Goal: Task Accomplishment & Management: Manage account settings

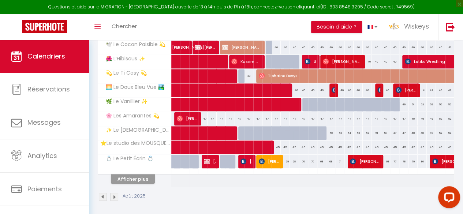
scroll to position [73, 0]
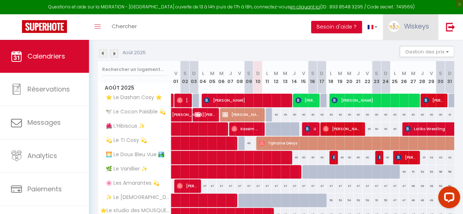
click at [426, 28] on span "Wiskeys" at bounding box center [416, 26] width 25 height 9
click at [417, 51] on link "Paramètres" at bounding box center [409, 51] width 54 height 12
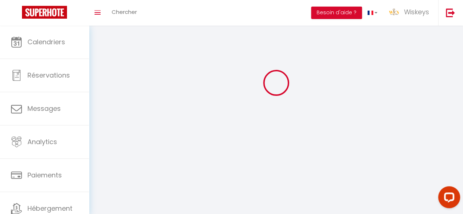
scroll to position [26, 0]
select select
type input "Wiskeys"
type input "S.A.R.L"
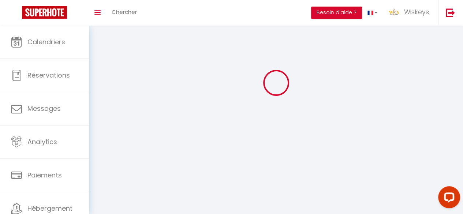
type input "[PHONE_NUMBER]"
type input "[STREET_ADDRESS]"
type input "97441"
type input "SAINTE SUZANNE"
type input "EuUCQ0x2N0wZm7Y72lAEeqwQp"
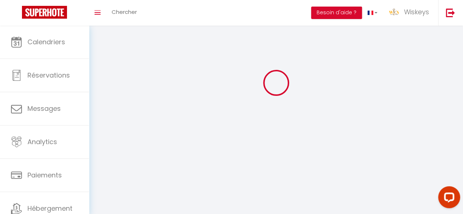
type input "OhfGmyJdnqOkYknIvF2dMRme9"
type input "[URL][DOMAIN_NAME]"
type input "UP60571"
select select "177"
select select "28"
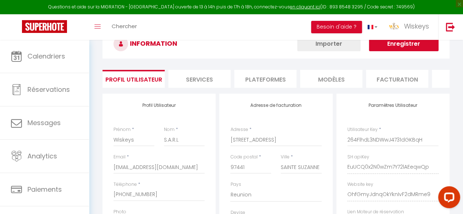
scroll to position [164, 0]
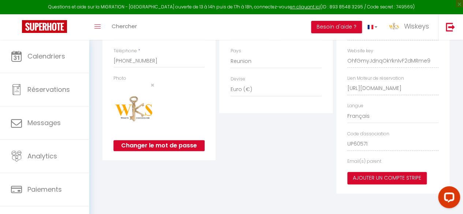
type input "EuUCQ0x2N0wZm7Y72lAEeqwQp"
type input "OhfGmyJdnqOkYknIvF2dMRme9"
type input "[URL][DOMAIN_NAME]"
select select "fr"
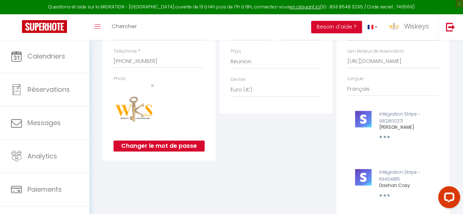
scroll to position [0, 0]
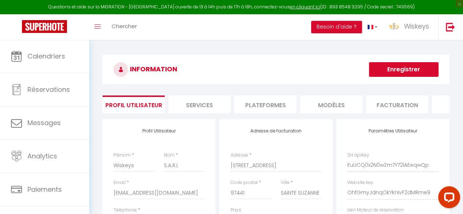
click at [279, 101] on li "Plateformes" at bounding box center [265, 105] width 62 height 18
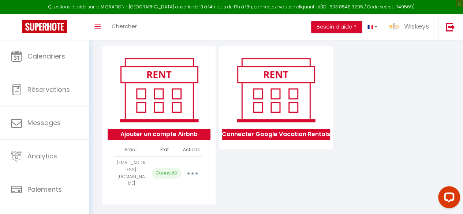
scroll to position [76, 0]
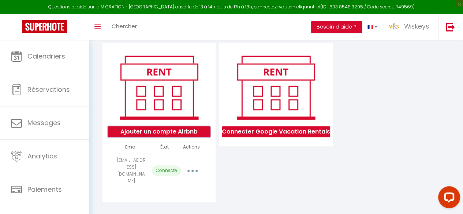
click at [197, 137] on button "Ajouter un compte Airbnb" at bounding box center [159, 131] width 103 height 11
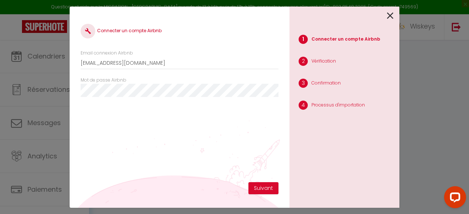
click at [393, 14] on icon at bounding box center [390, 15] width 7 height 11
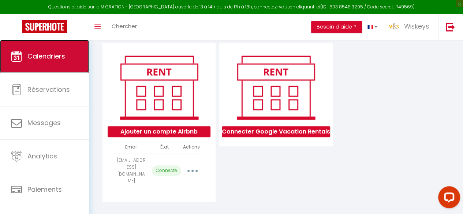
click at [38, 68] on link "Calendriers" at bounding box center [44, 56] width 89 height 33
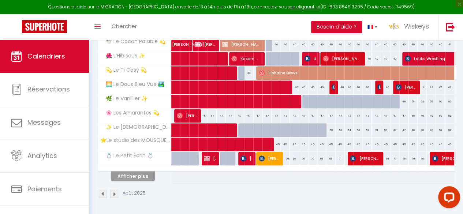
scroll to position [147, 0]
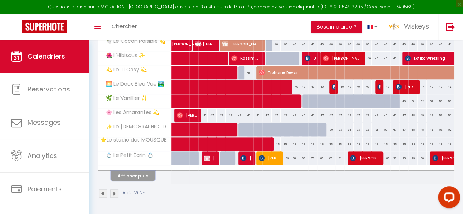
click at [141, 172] on button "Afficher plus" at bounding box center [133, 176] width 44 height 10
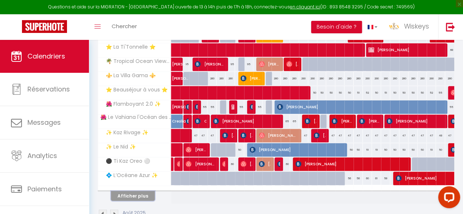
scroll to position [289, 0]
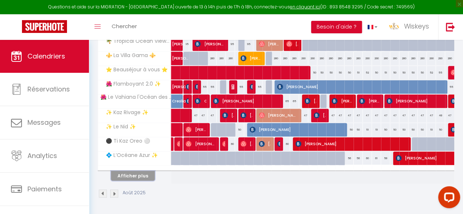
click at [141, 174] on button "Afficher plus" at bounding box center [133, 176] width 44 height 10
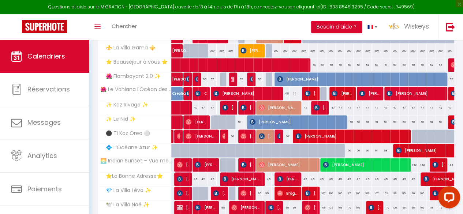
scroll to position [385, 0]
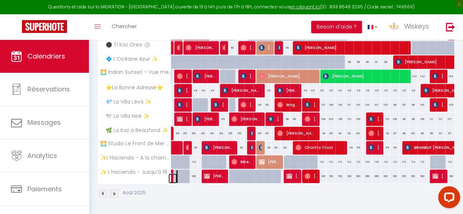
click at [171, 175] on link at bounding box center [172, 179] width 9 height 10
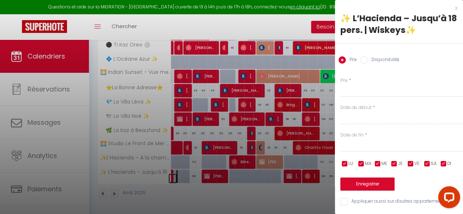
type input "360"
type input "Ven 01 Août 2025"
click at [173, 171] on div at bounding box center [231, 107] width 463 height 214
click at [179, 188] on div at bounding box center [231, 107] width 463 height 214
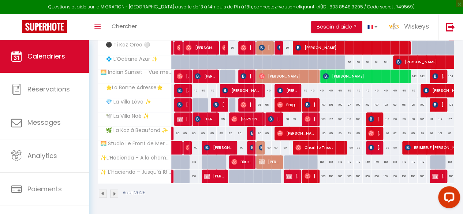
click at [178, 186] on div "Août 2025" at bounding box center [276, 195] width 357 height 22
click at [173, 174] on link at bounding box center [172, 179] width 9 height 10
type input "360"
type input "Ven 01 Août 2025"
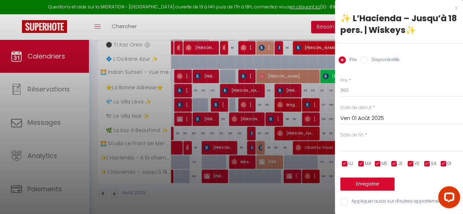
click at [172, 174] on div at bounding box center [231, 107] width 463 height 214
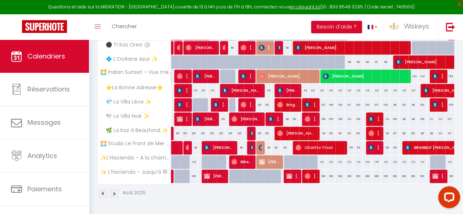
click at [209, 185] on div "Août 2025" at bounding box center [276, 195] width 357 height 22
click at [171, 170] on link at bounding box center [170, 177] width 4 height 14
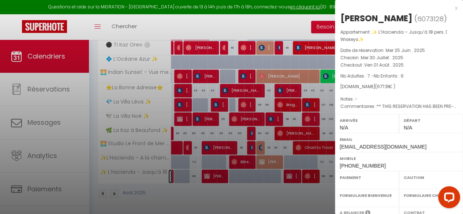
select select "OK"
select select "0"
select select "1"
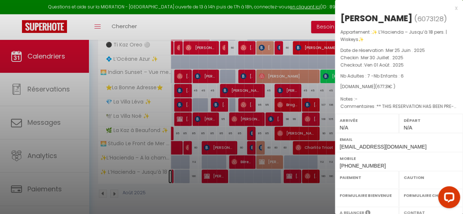
select select
select select "6469"
select select "7998"
click at [208, 171] on div at bounding box center [231, 107] width 463 height 214
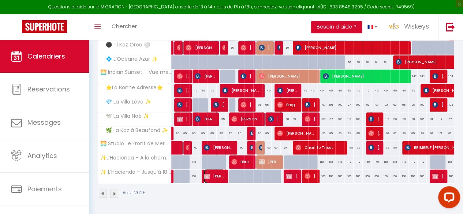
click at [208, 173] on img at bounding box center [207, 176] width 6 height 6
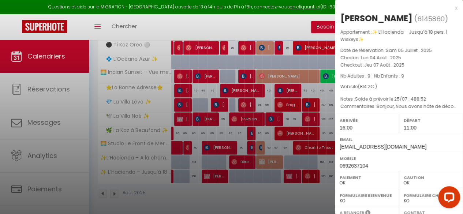
click at [212, 187] on div at bounding box center [231, 107] width 463 height 214
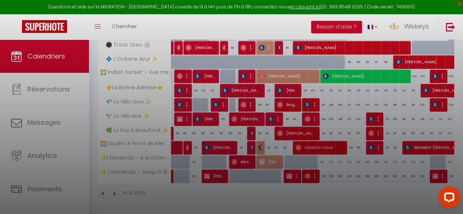
checkbox input "false"
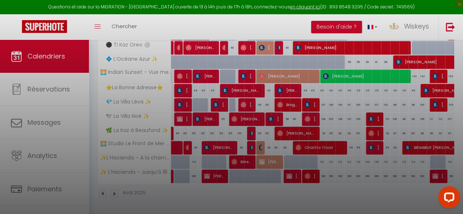
checkbox input "false"
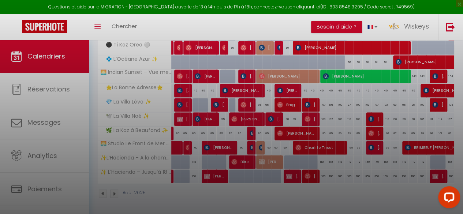
checkbox input "false"
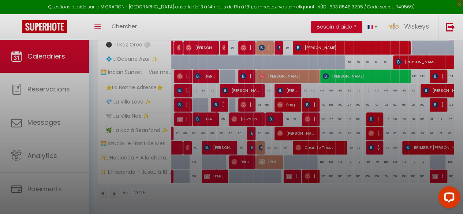
checkbox input "false"
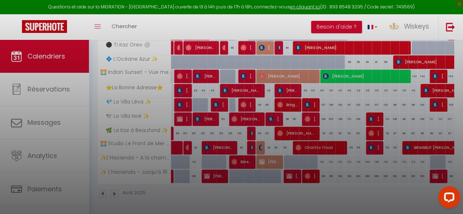
checkbox input "false"
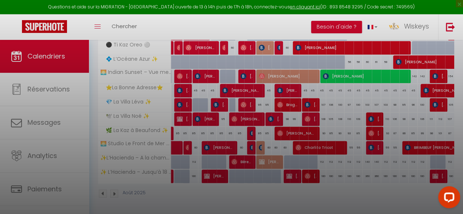
checkbox input "false"
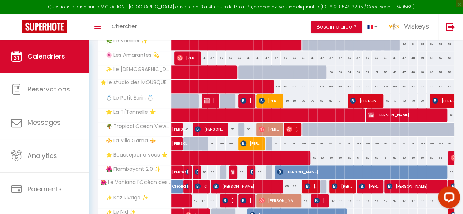
scroll to position [18, 0]
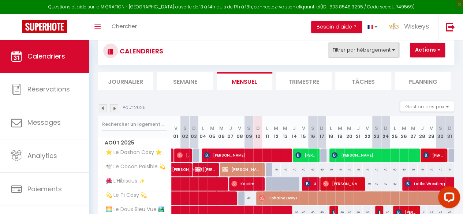
click at [383, 56] on button "Filtrer par hébergement" at bounding box center [364, 50] width 70 height 15
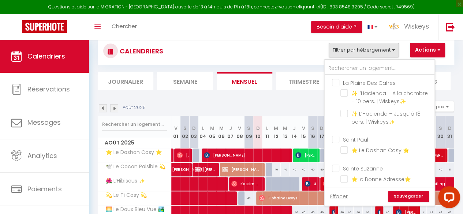
drag, startPoint x: 333, startPoint y: 80, endPoint x: 417, endPoint y: 191, distance: 139.1
click at [333, 80] on input "La Plaine Des Cafres" at bounding box center [387, 82] width 110 height 7
checkbox input "true"
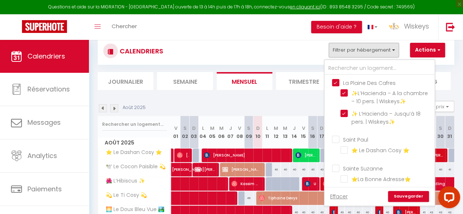
checkbox input "false"
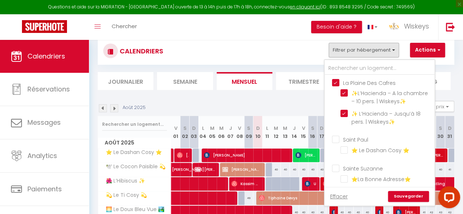
checkbox input "false"
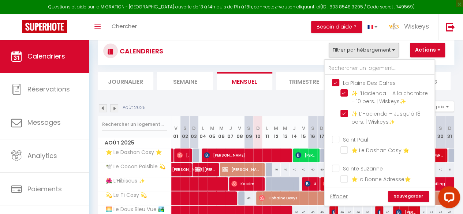
checkbox input "false"
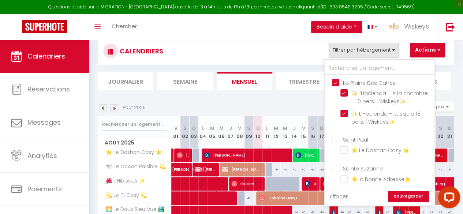
checkbox input "false"
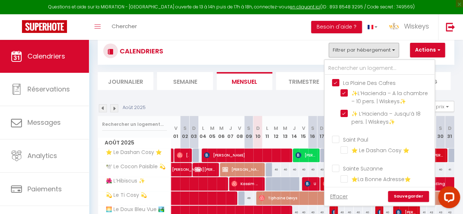
checkbox input "false"
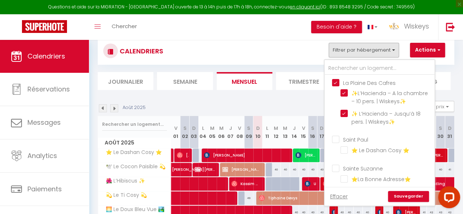
checkbox input "false"
click at [417, 194] on link "Sauvegarder" at bounding box center [408, 196] width 41 height 11
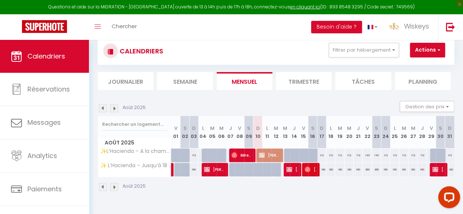
click at [105, 109] on img at bounding box center [103, 108] width 8 height 8
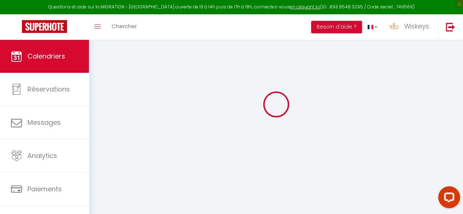
select select "0"
select select "6469"
select select "7998"
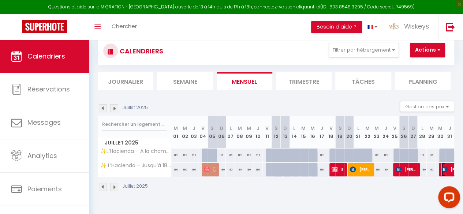
click at [442, 168] on img at bounding box center [445, 170] width 6 height 6
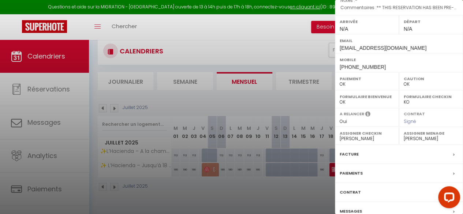
scroll to position [144, 0]
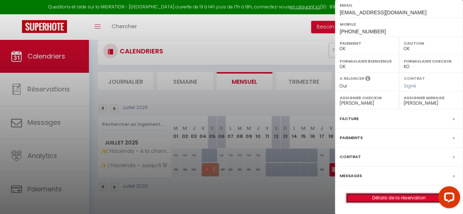
click at [413, 197] on link "Détails de la réservation" at bounding box center [398, 198] width 105 height 10
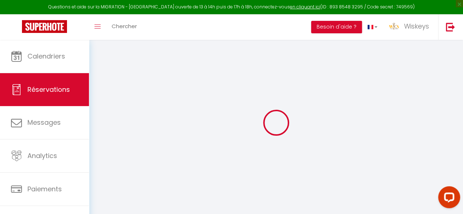
type input "Nancy"
type input "[PERSON_NAME]"
type input "[EMAIL_ADDRESS][DOMAIN_NAME]"
type input "[PHONE_NUMBER]"
type input "97434"
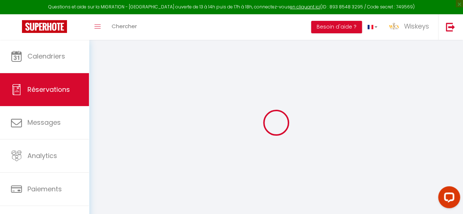
type input "[STREET_ADDRESS]"
type input "[GEOGRAPHIC_DATA][PERSON_NAME]"
select select "RE"
type input "97.83"
type input "6.77"
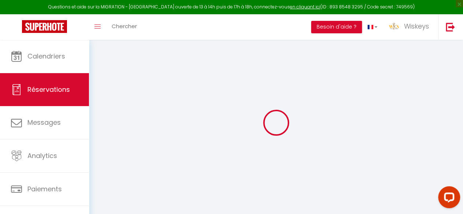
select select "12325"
select select "1"
select select
type input "7"
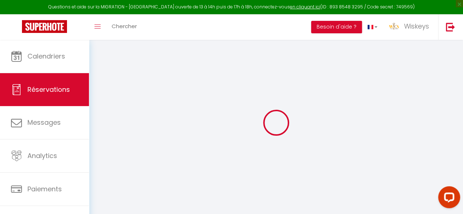
type input "6"
select select "12"
select select "15"
type input "502.2"
checkbox input "false"
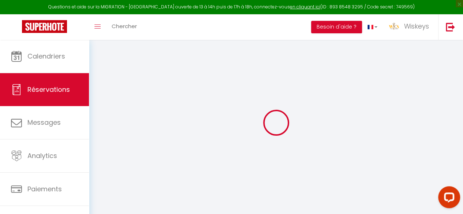
type input "0"
select select "2"
type input "90"
type input "0"
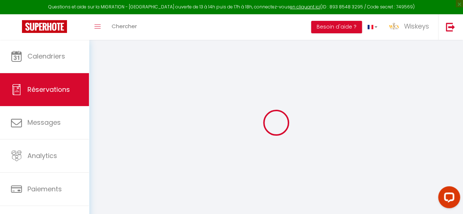
select select
checkbox input "false"
select select
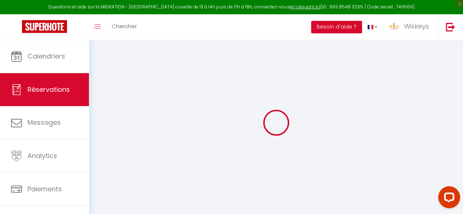
checkbox input "false"
select select
checkbox input "false"
type textarea "** THIS RESERVATION HAS BEEN PRE-PAID ** BOOKING NOTE : Payment charge is EUR 6…"
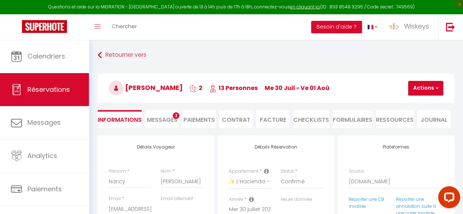
type input "150"
type input "25.11"
select select
checkbox input "false"
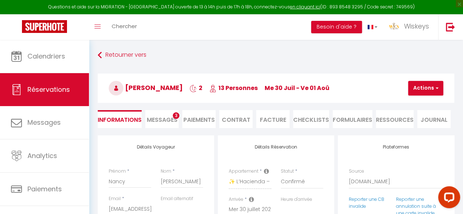
select select
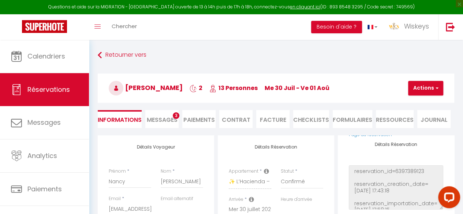
click at [209, 118] on li "Paiements" at bounding box center [198, 119] width 33 height 18
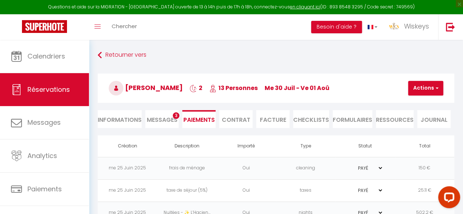
scroll to position [37, 0]
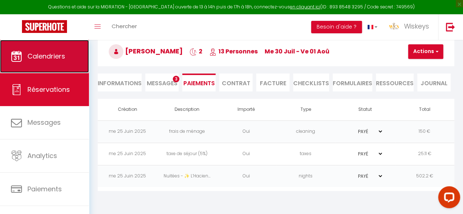
click at [62, 56] on span "Calendriers" at bounding box center [46, 56] width 38 height 9
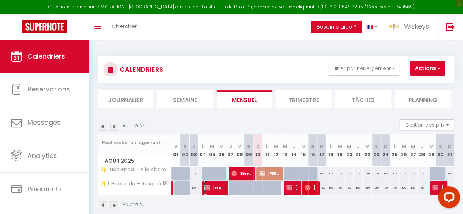
click at [218, 185] on span "[PERSON_NAME]" at bounding box center [214, 188] width 21 height 14
select select "OK"
select select "1"
select select "0"
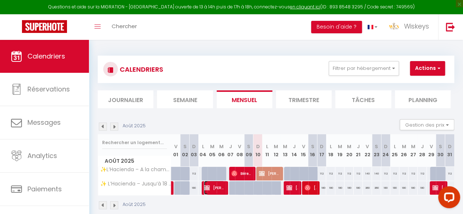
select select "1"
select select
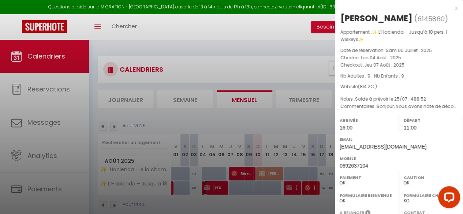
select select "6469"
select select "7998"
click at [267, 196] on div at bounding box center [231, 107] width 463 height 214
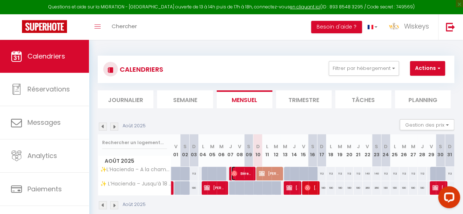
click at [240, 170] on span "Bérengère Bonnanfant" at bounding box center [241, 174] width 21 height 14
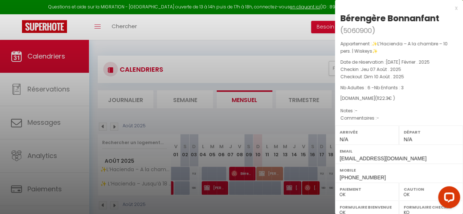
click at [216, 191] on div at bounding box center [231, 107] width 463 height 214
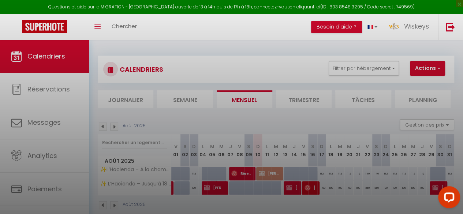
click at [215, 191] on div at bounding box center [231, 107] width 463 height 214
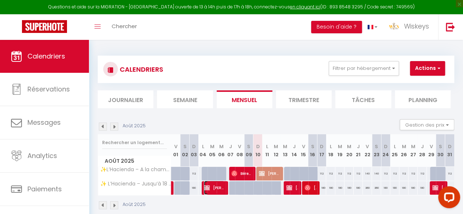
click at [204, 189] on img at bounding box center [207, 188] width 6 height 6
select select "1"
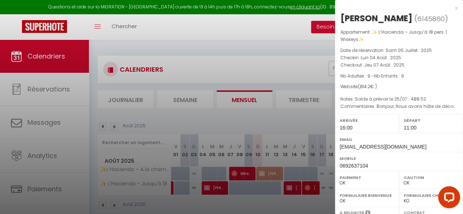
click at [241, 177] on div at bounding box center [231, 107] width 463 height 214
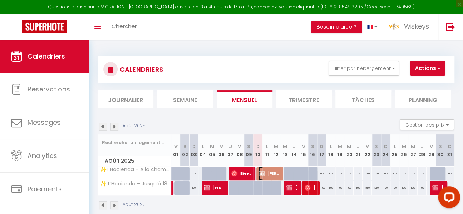
click at [273, 178] on span "[PERSON_NAME]" at bounding box center [269, 174] width 21 height 14
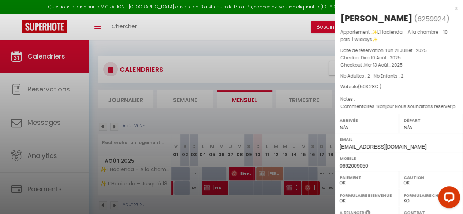
click at [290, 191] on div at bounding box center [231, 107] width 463 height 214
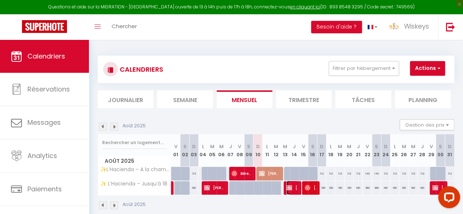
click at [289, 191] on span "[PERSON_NAME]" at bounding box center [292, 188] width 12 height 14
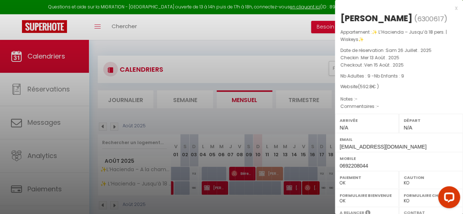
click at [313, 186] on div at bounding box center [231, 107] width 463 height 214
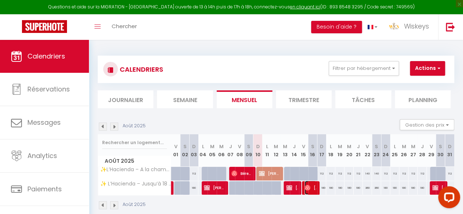
click at [312, 187] on span "[PERSON_NAME]" at bounding box center [311, 188] width 12 height 14
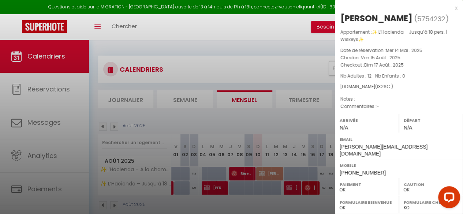
click at [311, 188] on div at bounding box center [231, 107] width 463 height 214
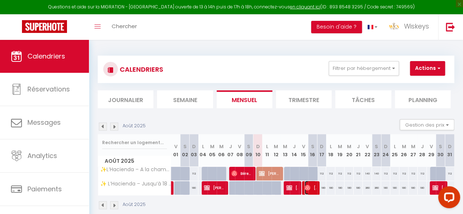
click at [311, 188] on span "[PERSON_NAME]" at bounding box center [311, 188] width 12 height 14
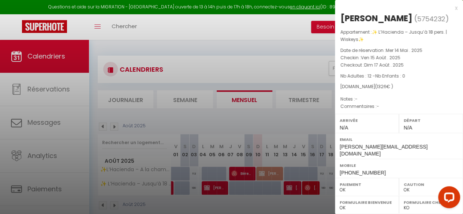
click at [309, 198] on div at bounding box center [231, 107] width 463 height 214
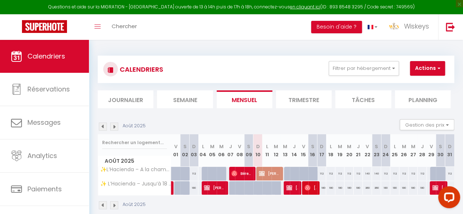
click at [433, 190] on div at bounding box center [447, 198] width 31 height 31
click at [432, 186] on img at bounding box center [435, 188] width 6 height 6
select select "KO"
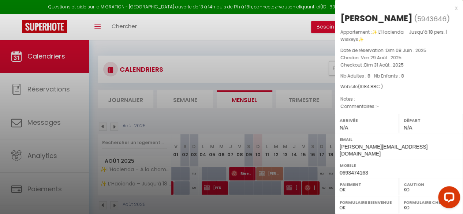
click at [289, 198] on div at bounding box center [231, 107] width 463 height 214
checkbox input "false"
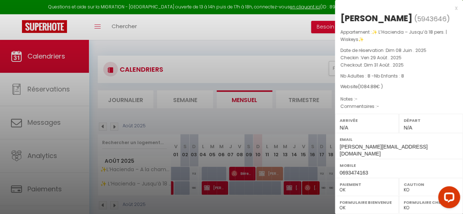
checkbox input "false"
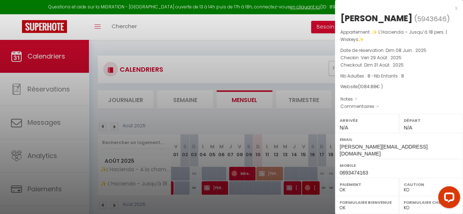
checkbox input "false"
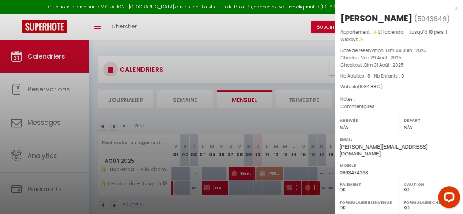
checkbox input "false"
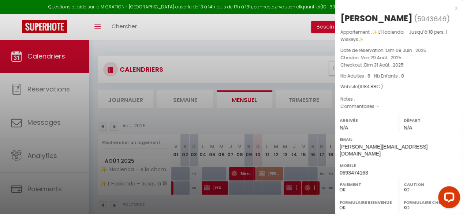
checkbox input "false"
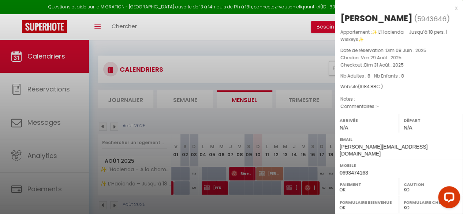
checkbox input "false"
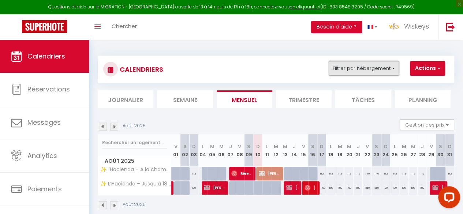
click at [393, 68] on button "Filtrer par hébergement" at bounding box center [364, 68] width 70 height 15
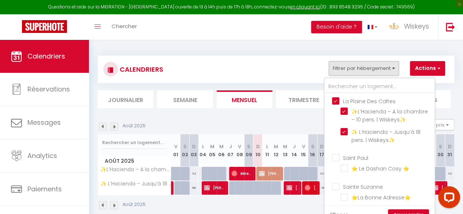
click at [339, 101] on input "La Plaine Des Cafres" at bounding box center [387, 100] width 110 height 7
checkbox input "false"
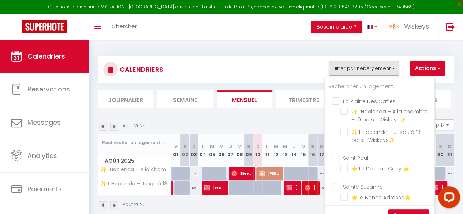
checkbox input "false"
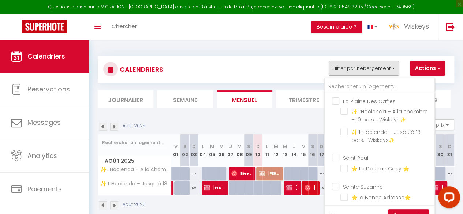
checkbox input "false"
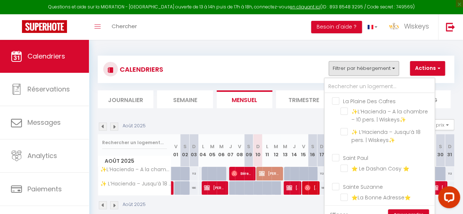
checkbox input "false"
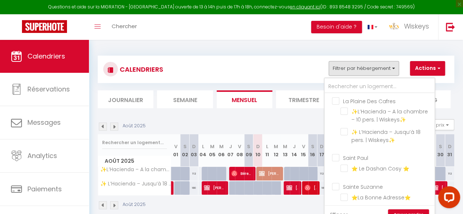
checkbox input "false"
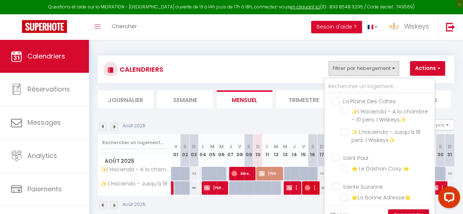
checkbox input "false"
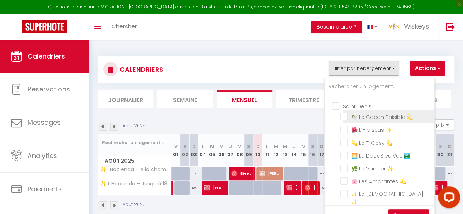
scroll to position [183, 0]
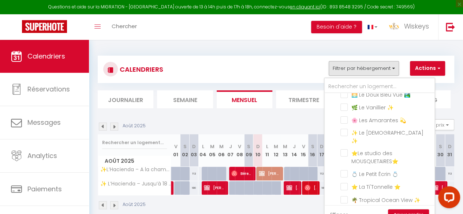
click at [417, 213] on link "Sauvegarder" at bounding box center [408, 214] width 41 height 11
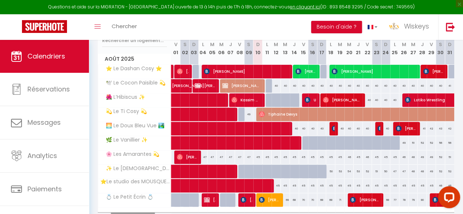
scroll to position [146, 0]
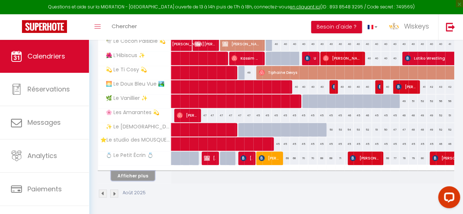
click at [150, 172] on button "Afficher plus" at bounding box center [133, 176] width 44 height 10
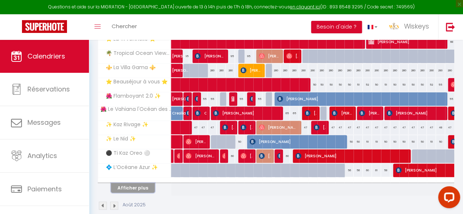
scroll to position [289, 0]
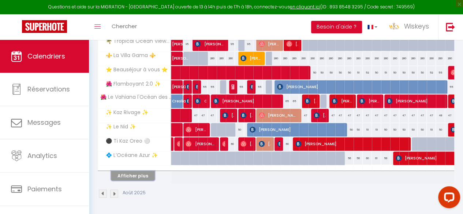
click at [137, 172] on button "Afficher plus" at bounding box center [133, 176] width 44 height 10
checkbox input "false"
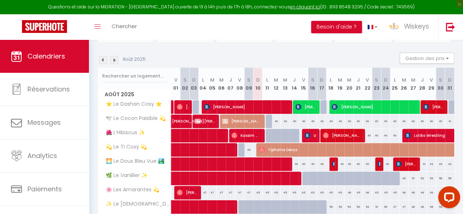
scroll to position [0, 0]
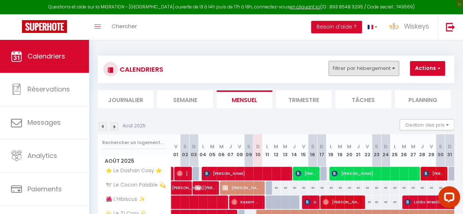
click at [383, 72] on button "Filtrer par hébergement" at bounding box center [364, 68] width 70 height 15
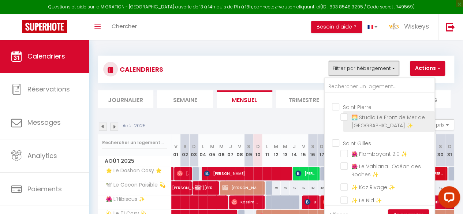
scroll to position [293, 0]
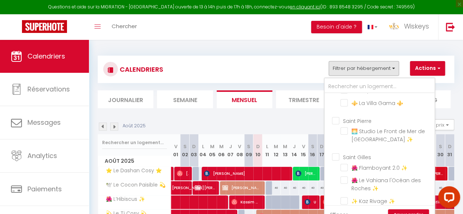
click at [338, 157] on input "Saint Gilles" at bounding box center [387, 156] width 110 height 7
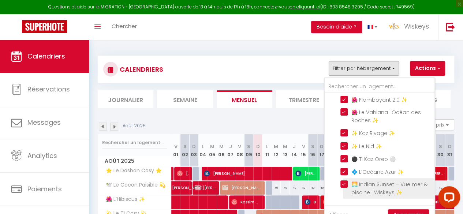
scroll to position [366, 0]
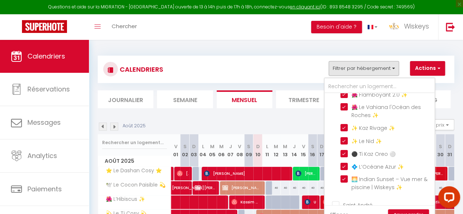
click at [417, 211] on link "Sauvegarder" at bounding box center [408, 214] width 41 height 11
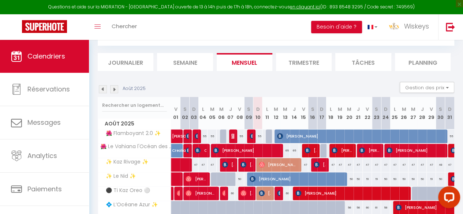
scroll to position [73, 0]
